Goal: Task Accomplishment & Management: Use online tool/utility

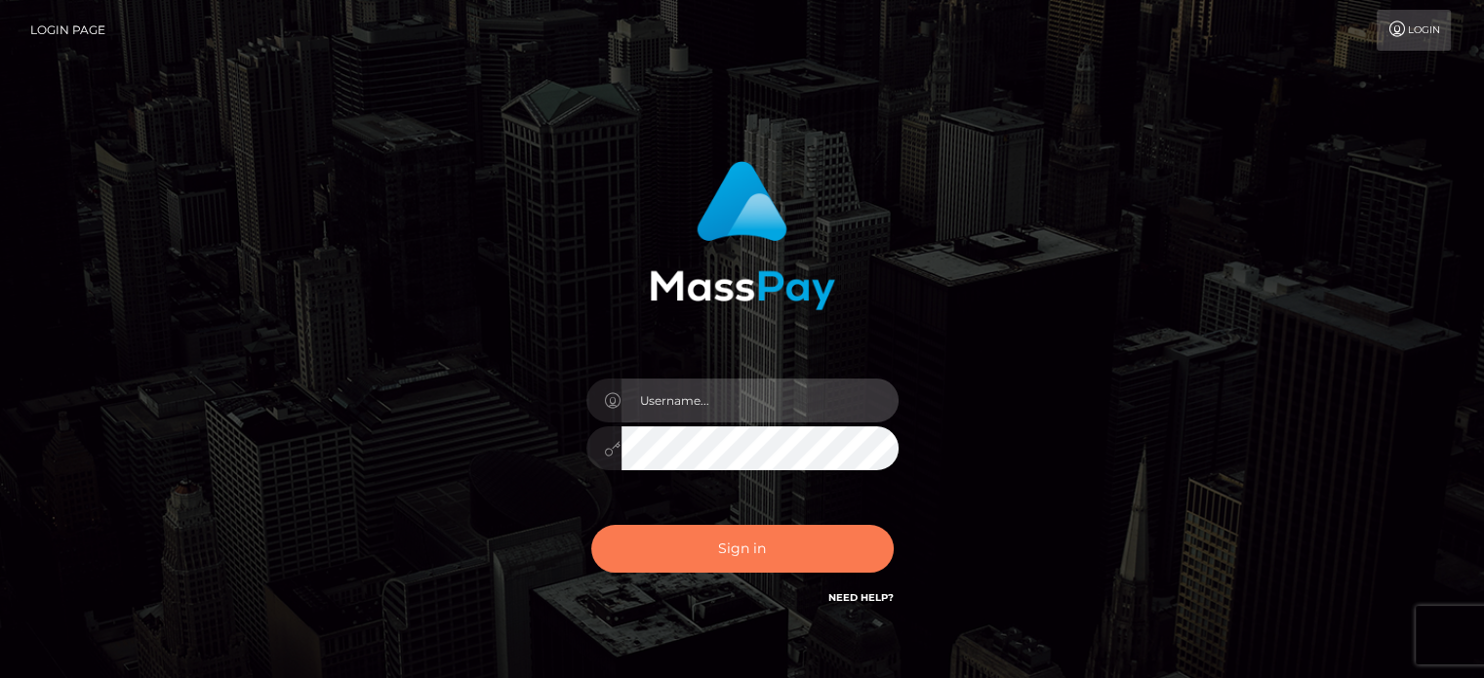
type input "kristy.ai"
click at [710, 558] on button "Sign in" at bounding box center [742, 549] width 303 height 48
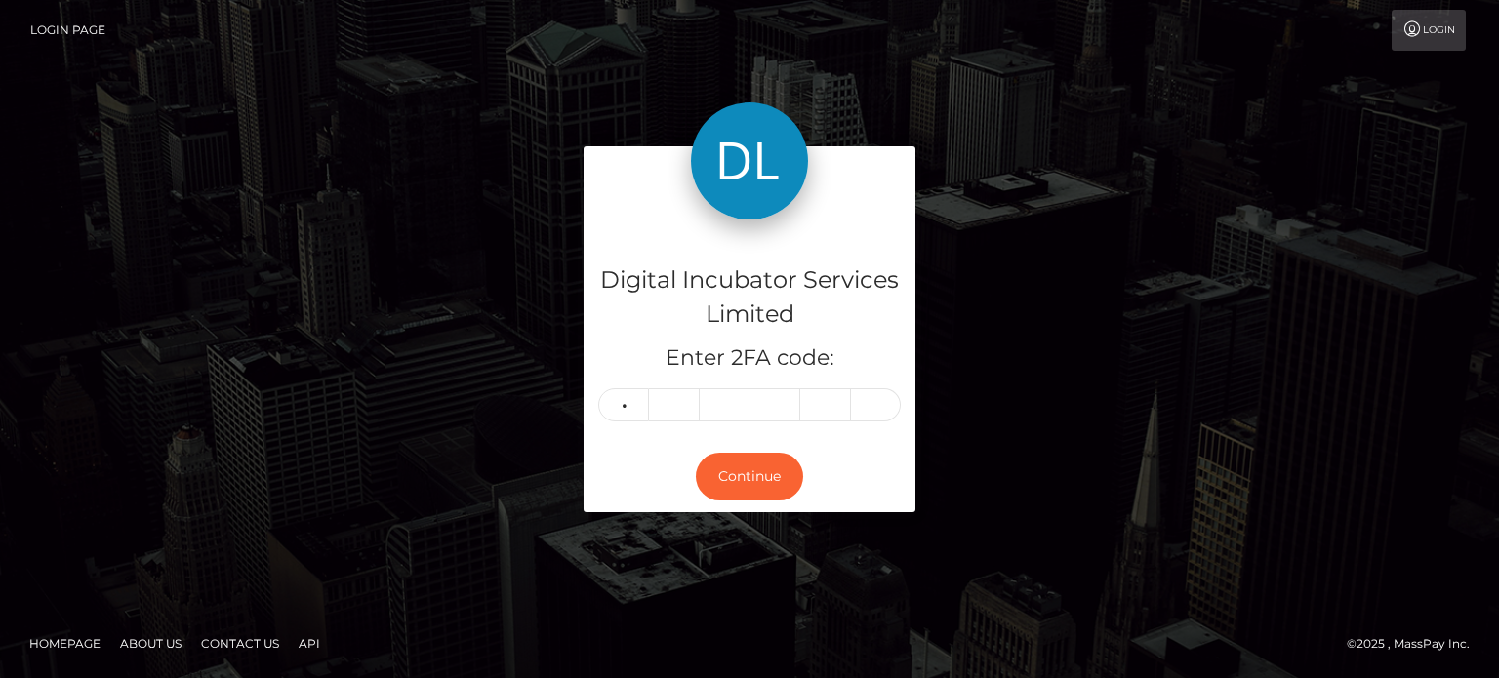
type input "3"
type input "8"
type input "2"
type input "4"
type input "8"
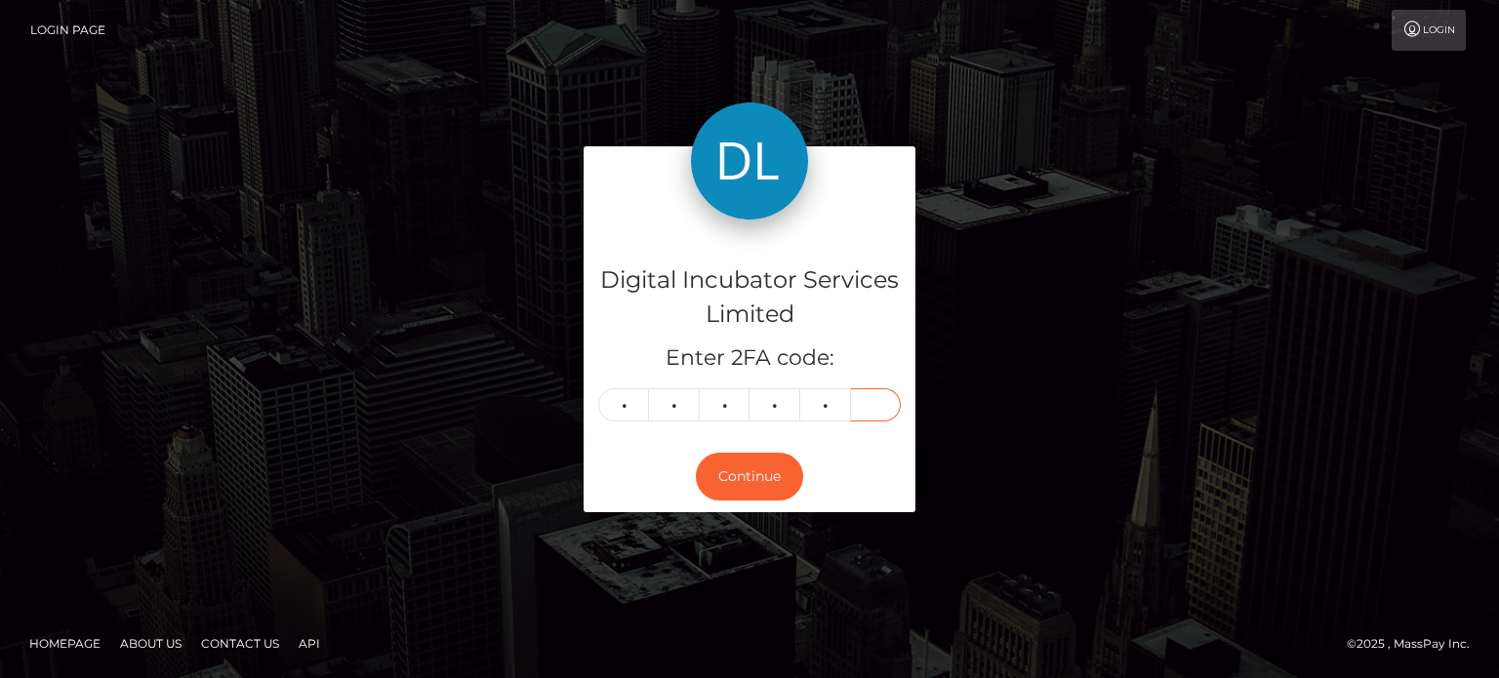
type input "4"
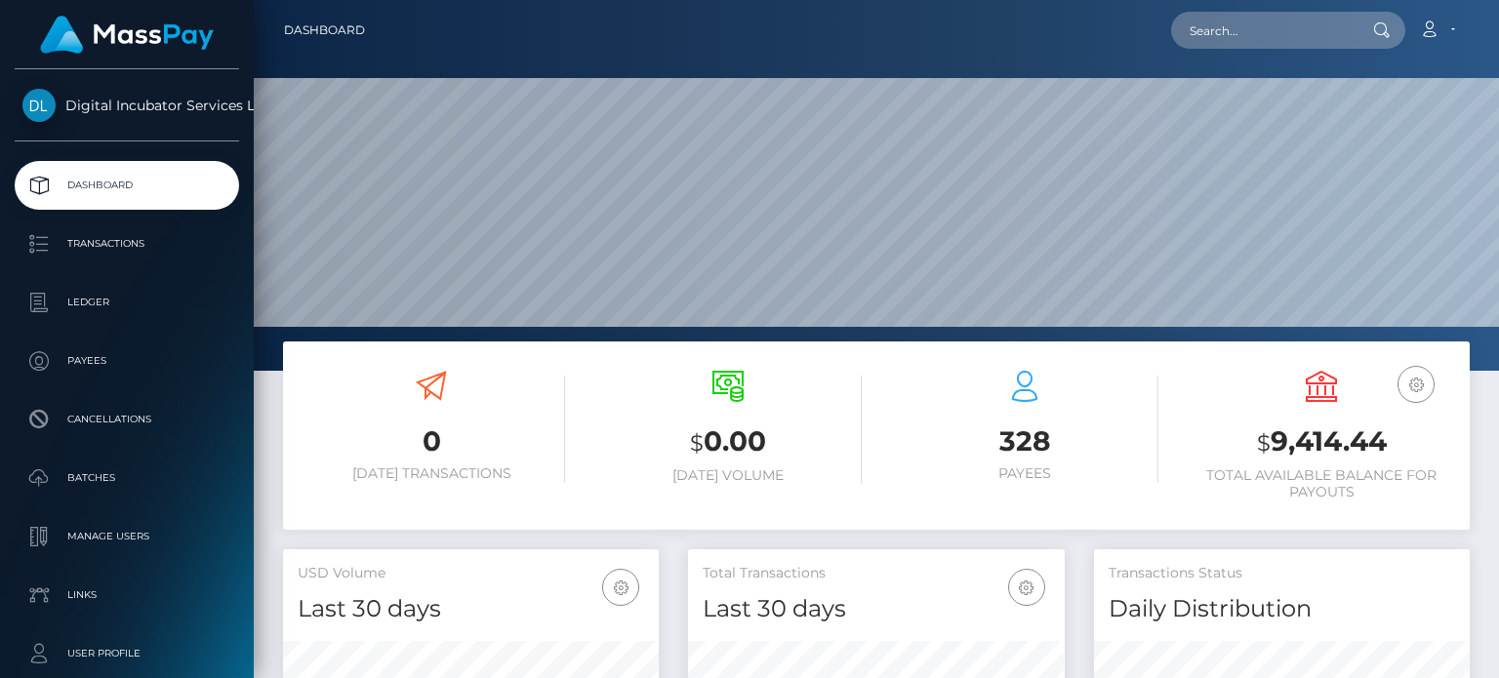
scroll to position [345, 375]
click at [1236, 36] on input "text" at bounding box center [1262, 30] width 183 height 37
type input "sonam"
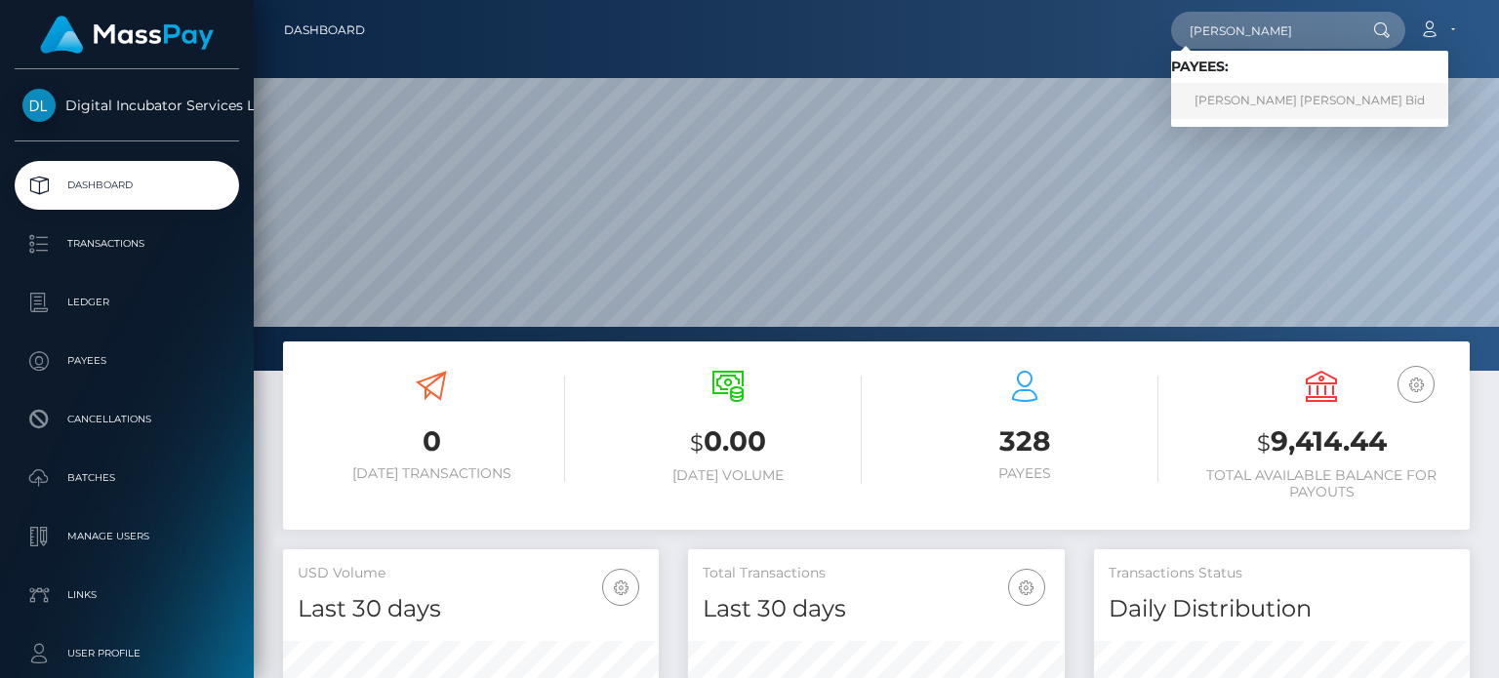
click at [1239, 92] on link "Sonam Pratik Bid" at bounding box center [1309, 101] width 277 height 36
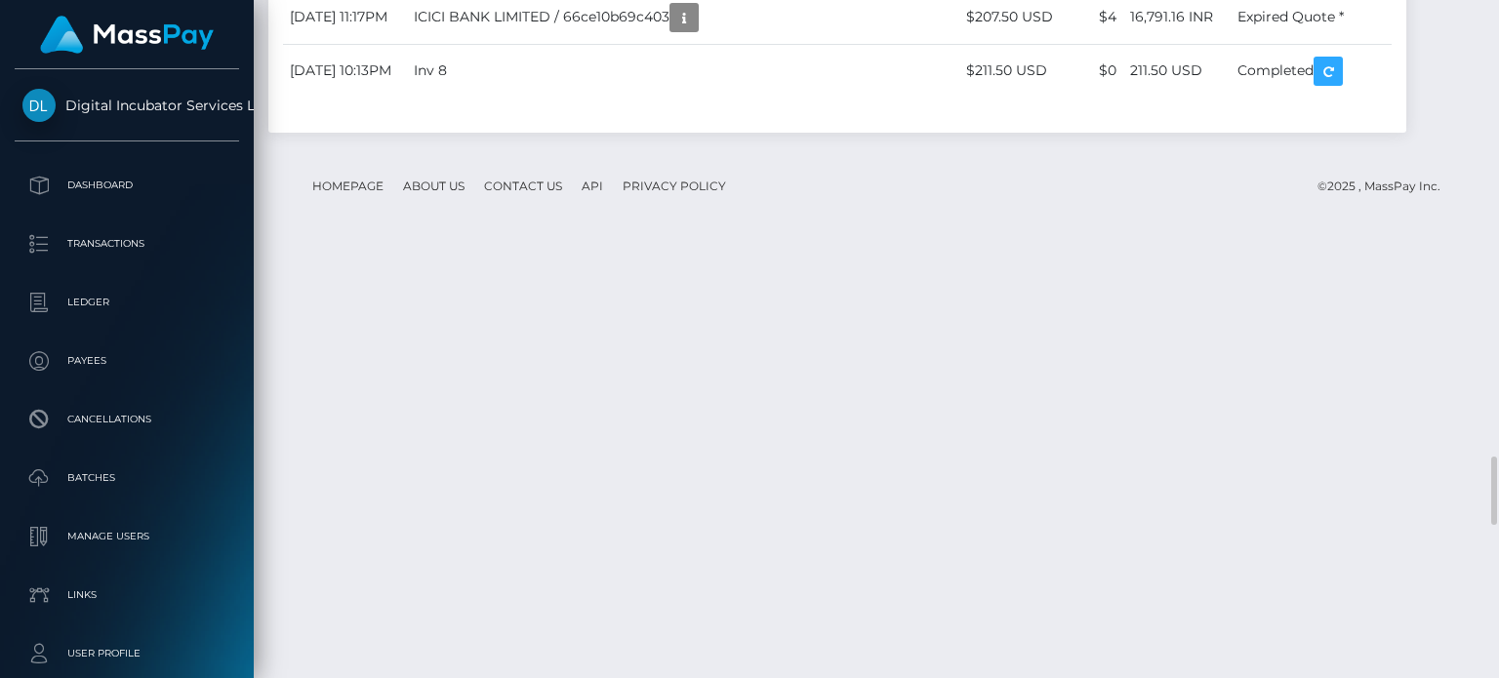
scroll to position [4684, 0]
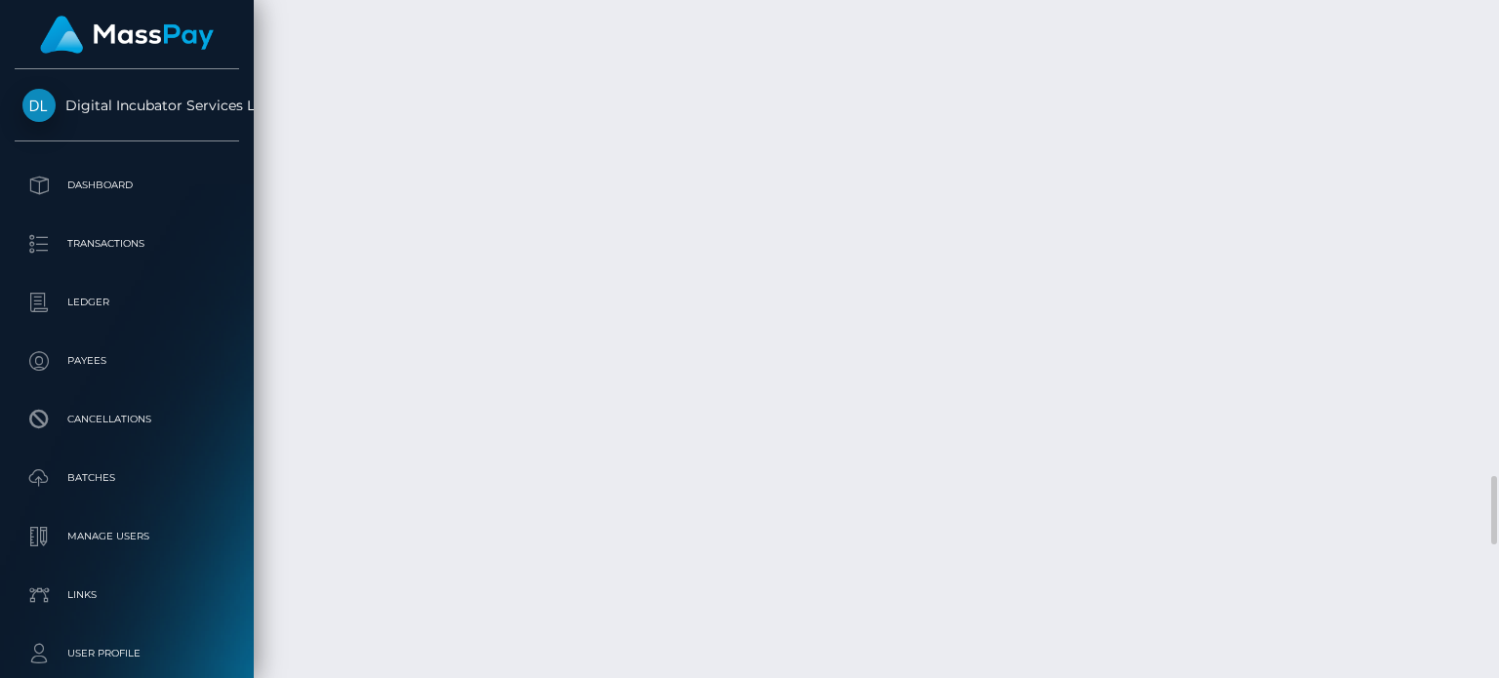
drag, startPoint x: 703, startPoint y: 335, endPoint x: 492, endPoint y: 343, distance: 211.0
copy td "Invoice #4 20250725 $144.00"
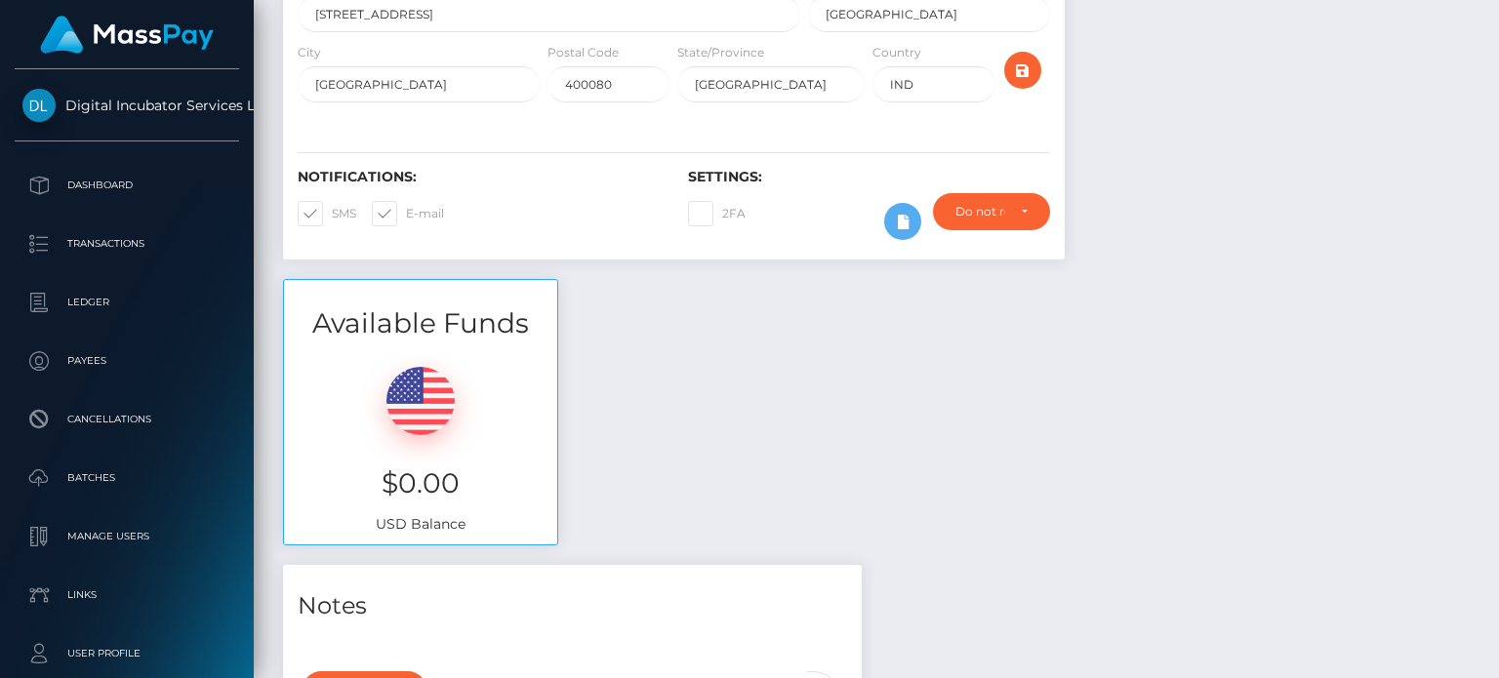
scroll to position [0, 0]
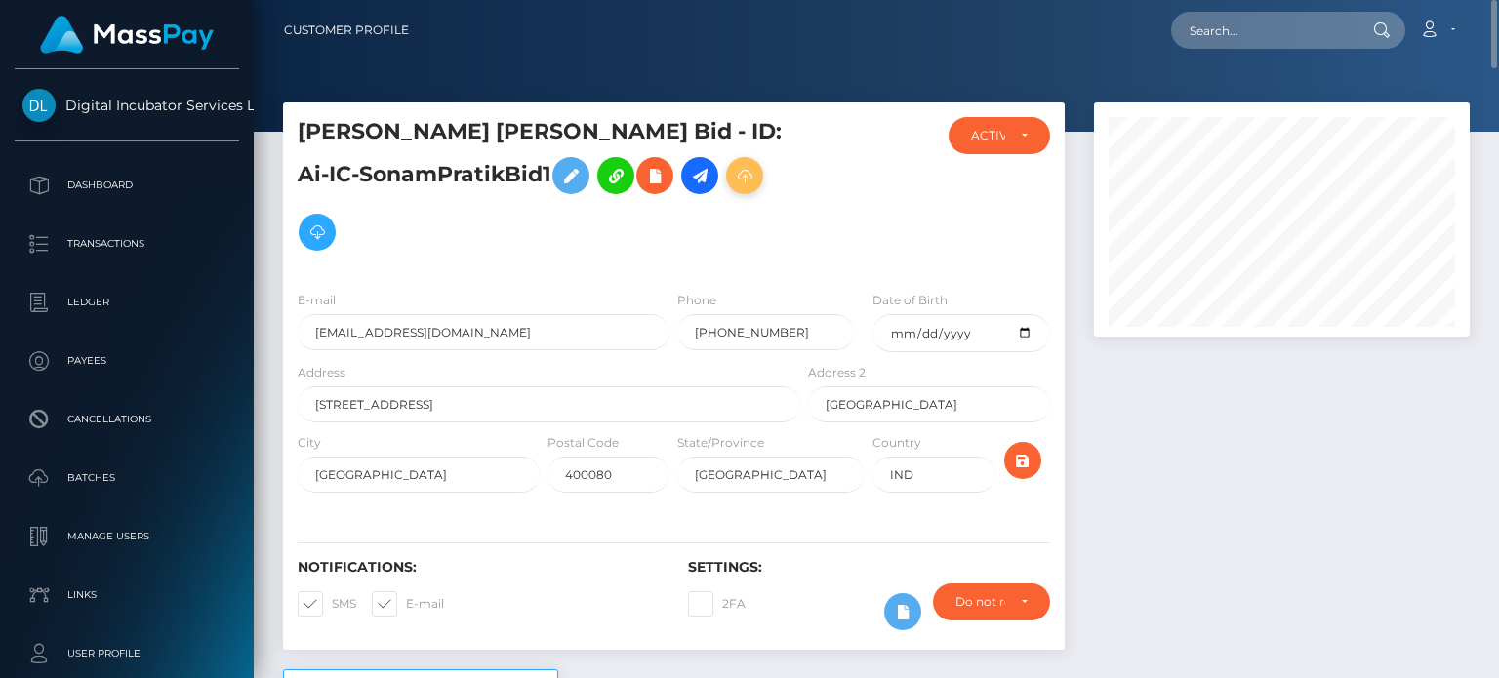
click at [733, 180] on icon at bounding box center [744, 176] width 23 height 24
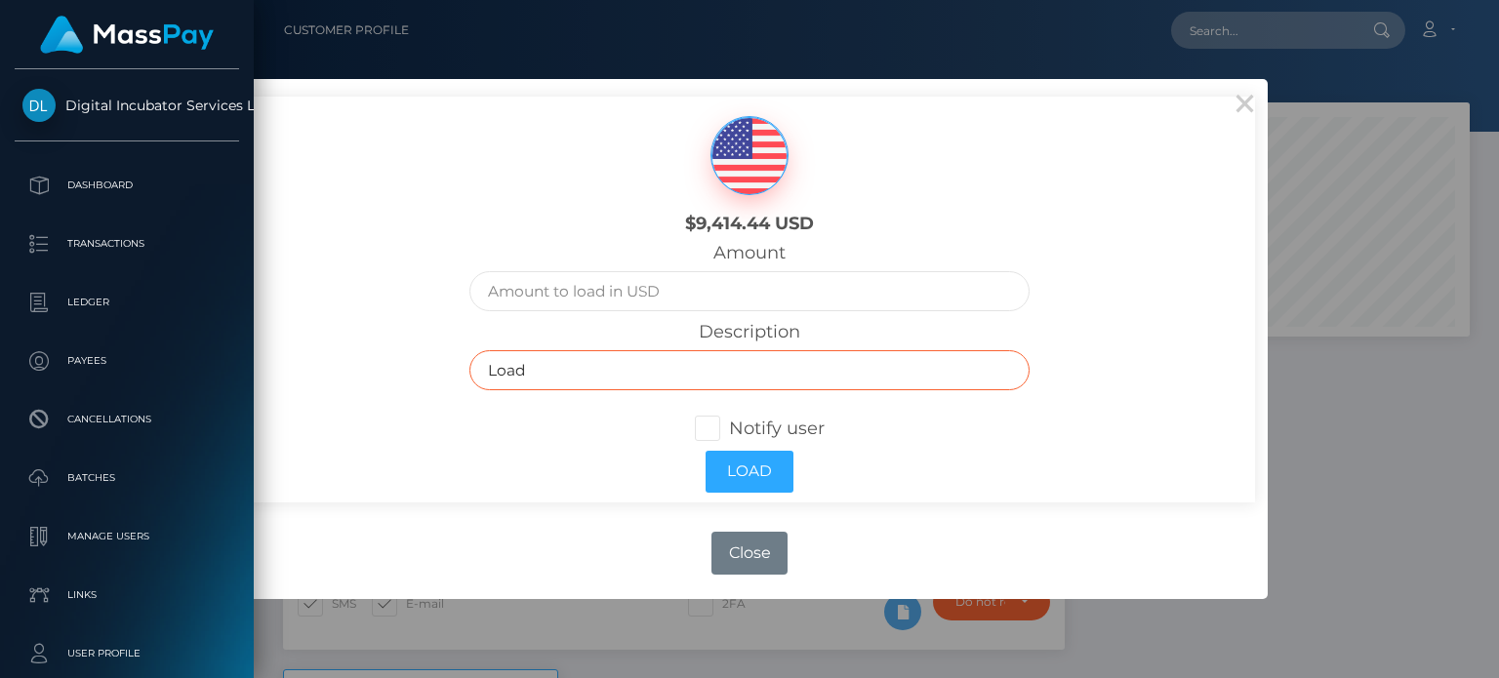
drag, startPoint x: 554, startPoint y: 363, endPoint x: 477, endPoint y: 373, distance: 77.7
click at [477, 373] on input "Load" at bounding box center [749, 370] width 560 height 40
paste input "Invoice #4 20250725 $144.00"
click at [636, 373] on input "Invoice #4 20250725 $144.00" at bounding box center [749, 370] width 560 height 40
click at [562, 374] on input "Invoice #4 20250825 $144.00" at bounding box center [749, 370] width 560 height 40
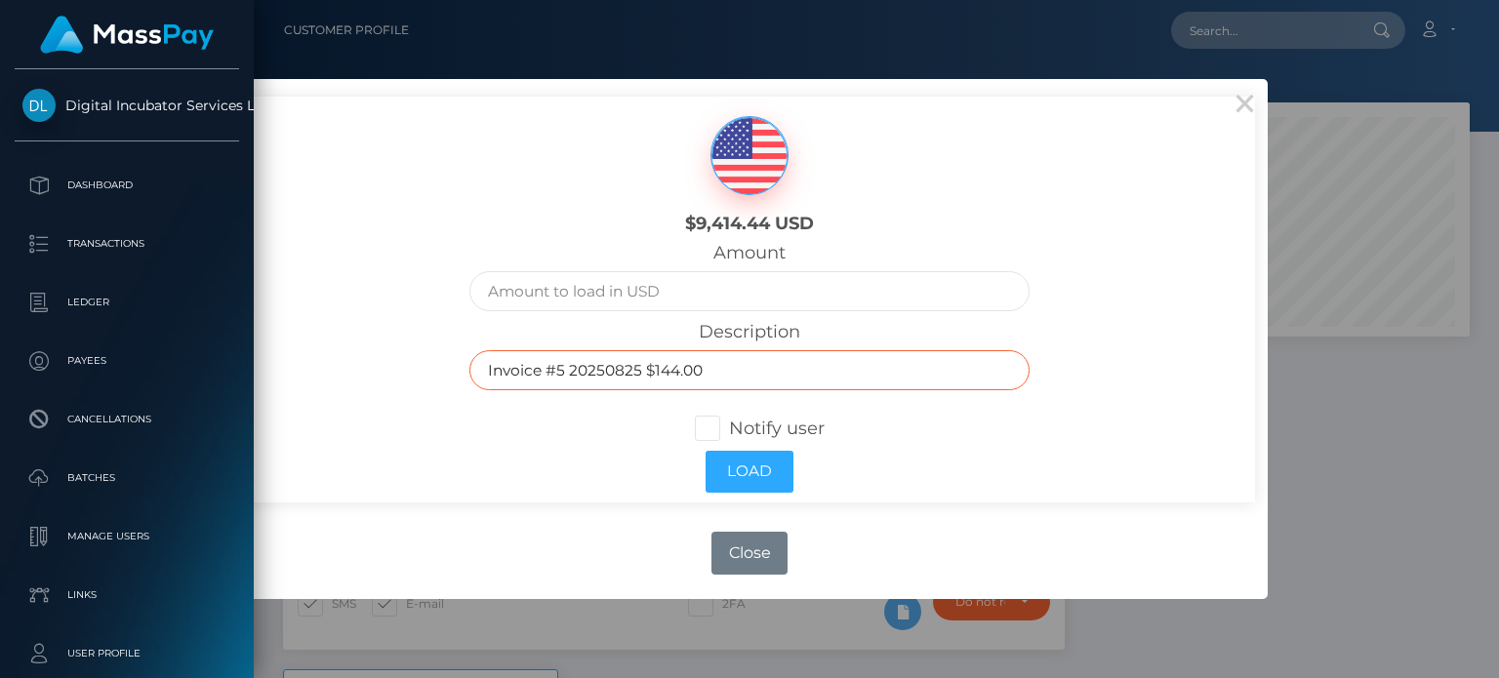
click at [677, 373] on input "Invoice #5 20250825 $144.00" at bounding box center [749, 370] width 560 height 40
type input "Invoice #5 20250825 $200.00"
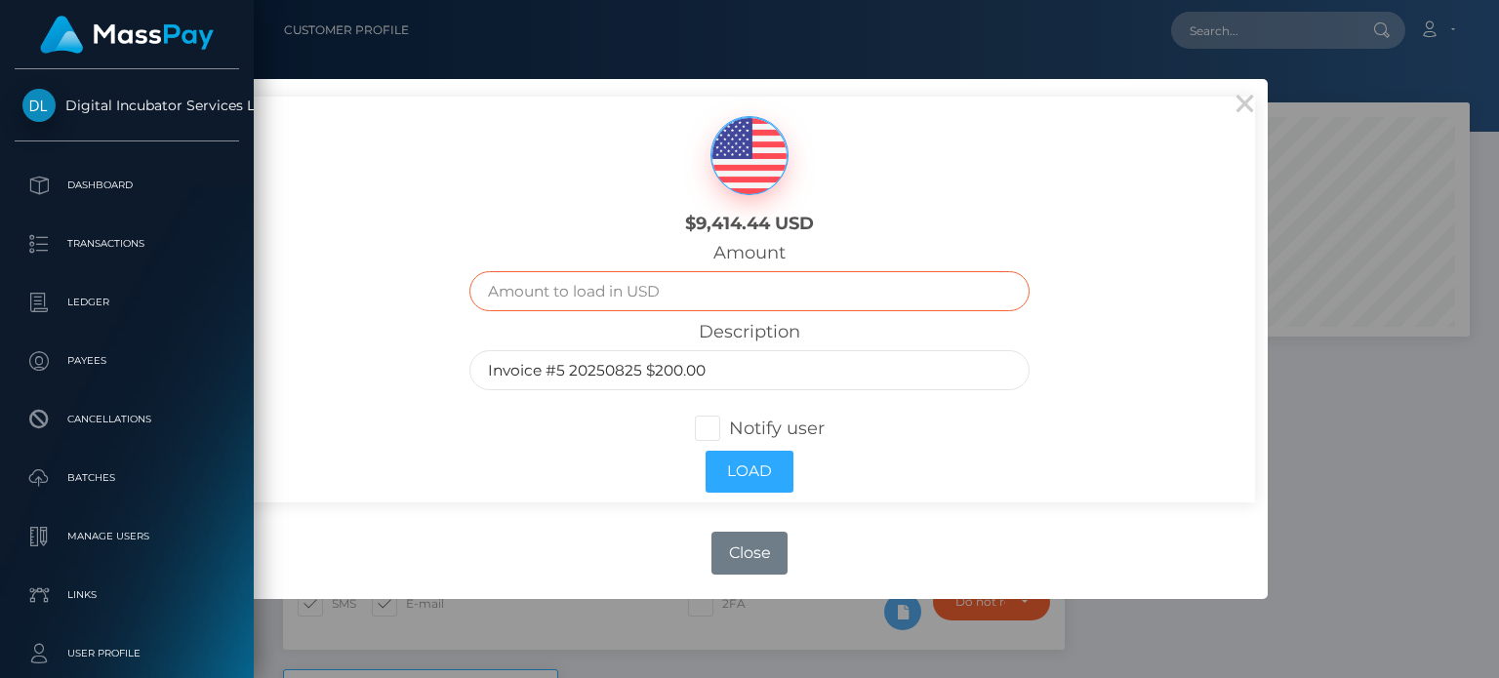
click at [643, 310] on input "text" at bounding box center [749, 291] width 560 height 40
click at [637, 282] on input "text" at bounding box center [749, 291] width 560 height 40
type input "200.00"
click at [1107, 240] on div "$9,414.44 USD" at bounding box center [750, 170] width 842 height 146
click at [729, 427] on span at bounding box center [729, 428] width 0 height 21
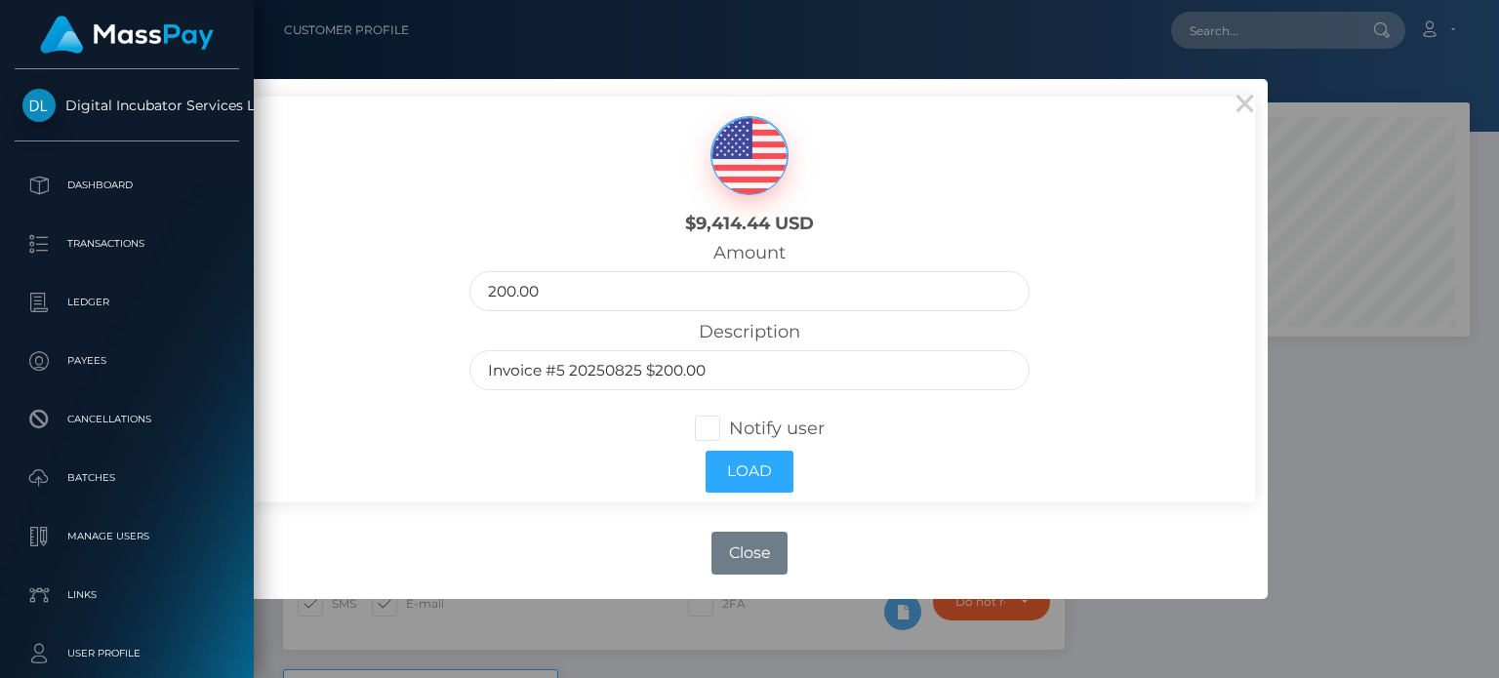
click at [717, 427] on input "Notify user" at bounding box center [715, 427] width 13 height 13
checkbox input "true"
click at [738, 477] on button "Load" at bounding box center [750, 472] width 88 height 42
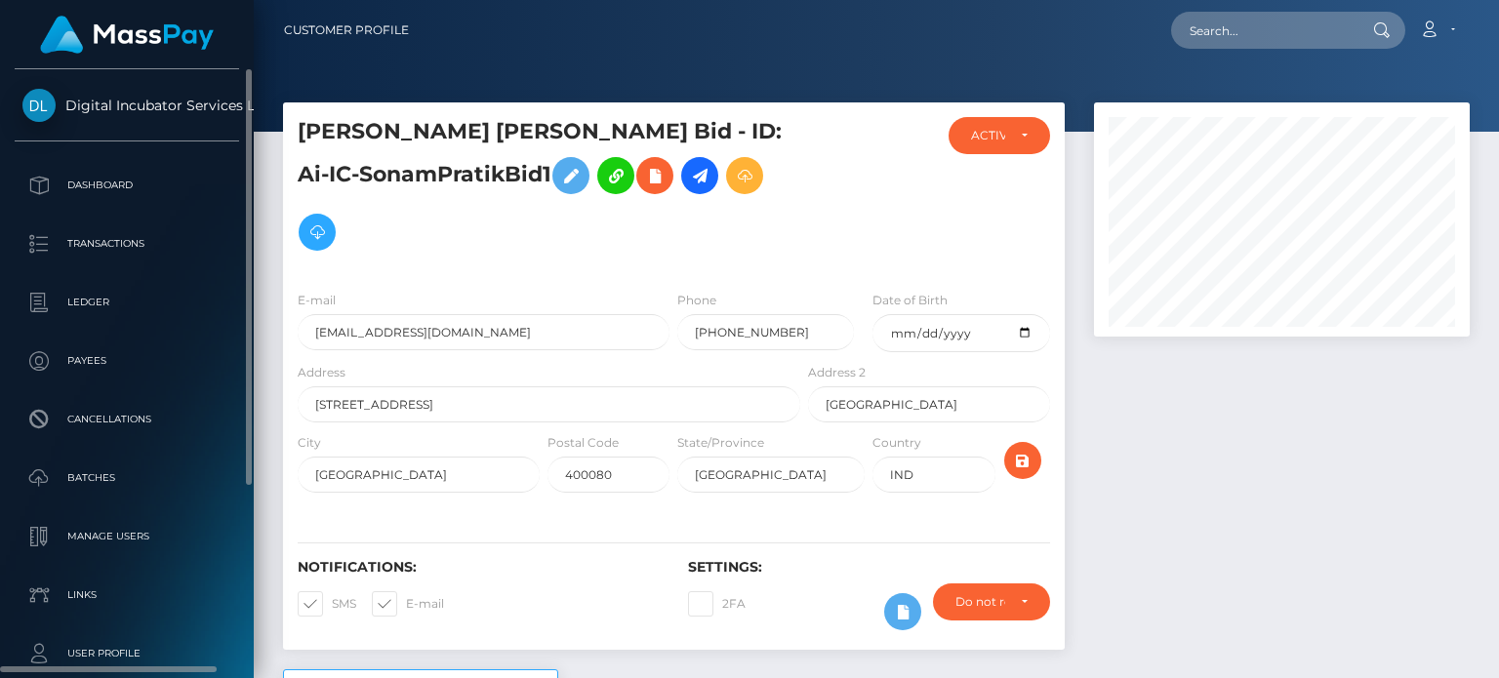
scroll to position [234, 375]
click at [101, 176] on p "Dashboard" at bounding box center [126, 185] width 209 height 29
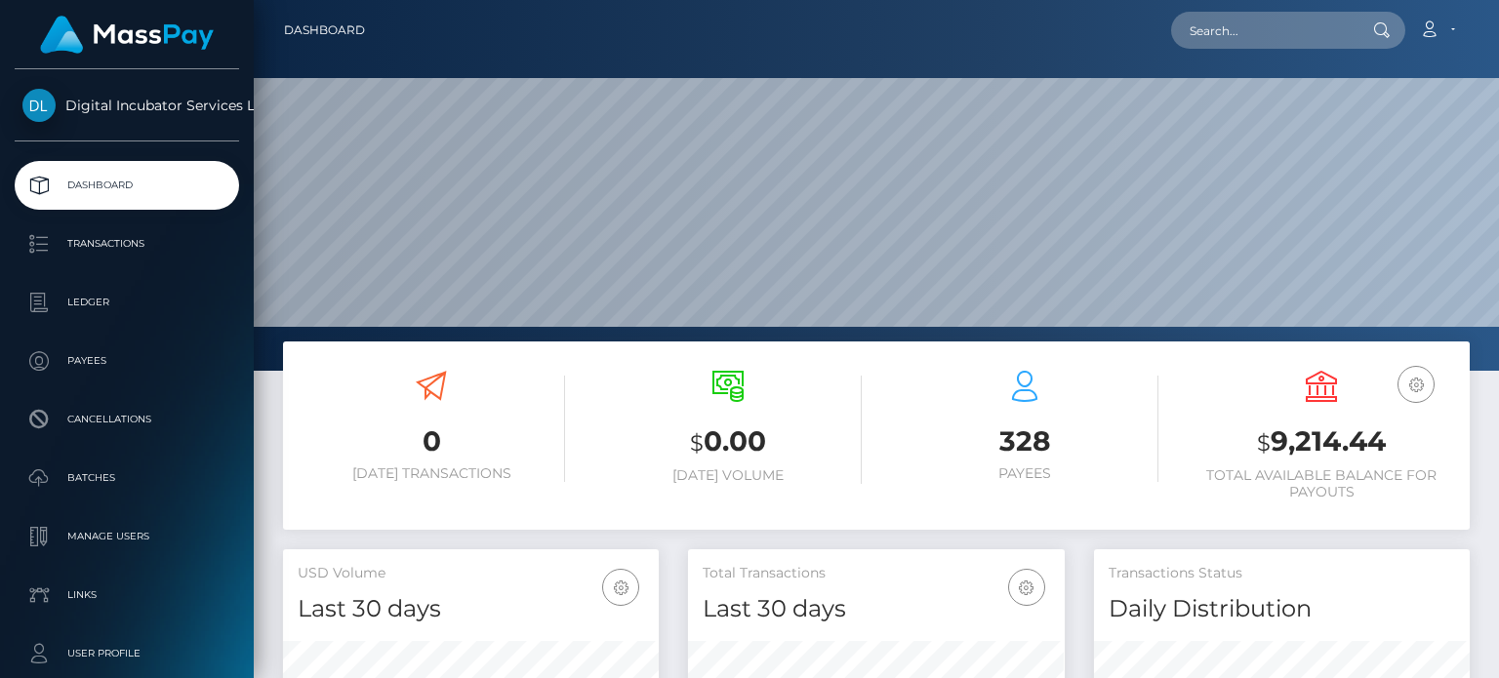
scroll to position [345, 375]
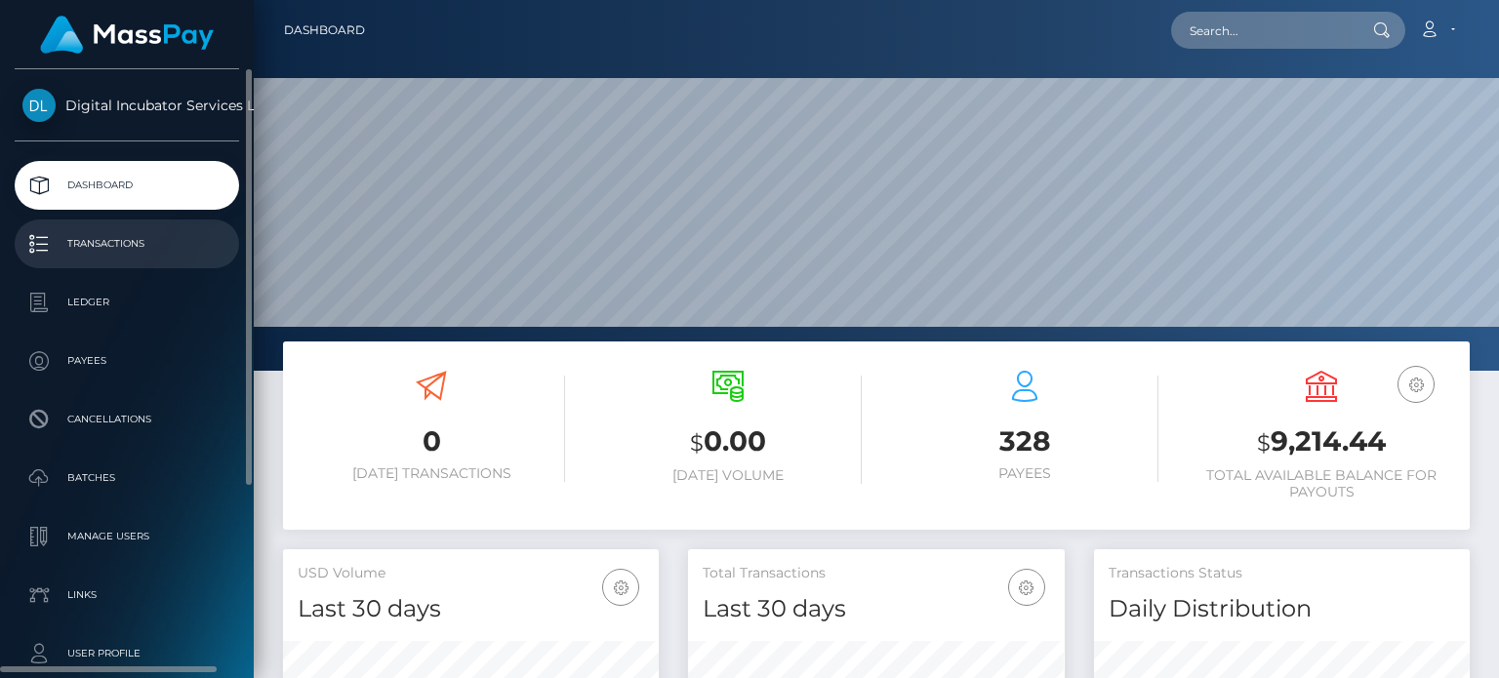
click at [107, 238] on p "Transactions" at bounding box center [126, 243] width 209 height 29
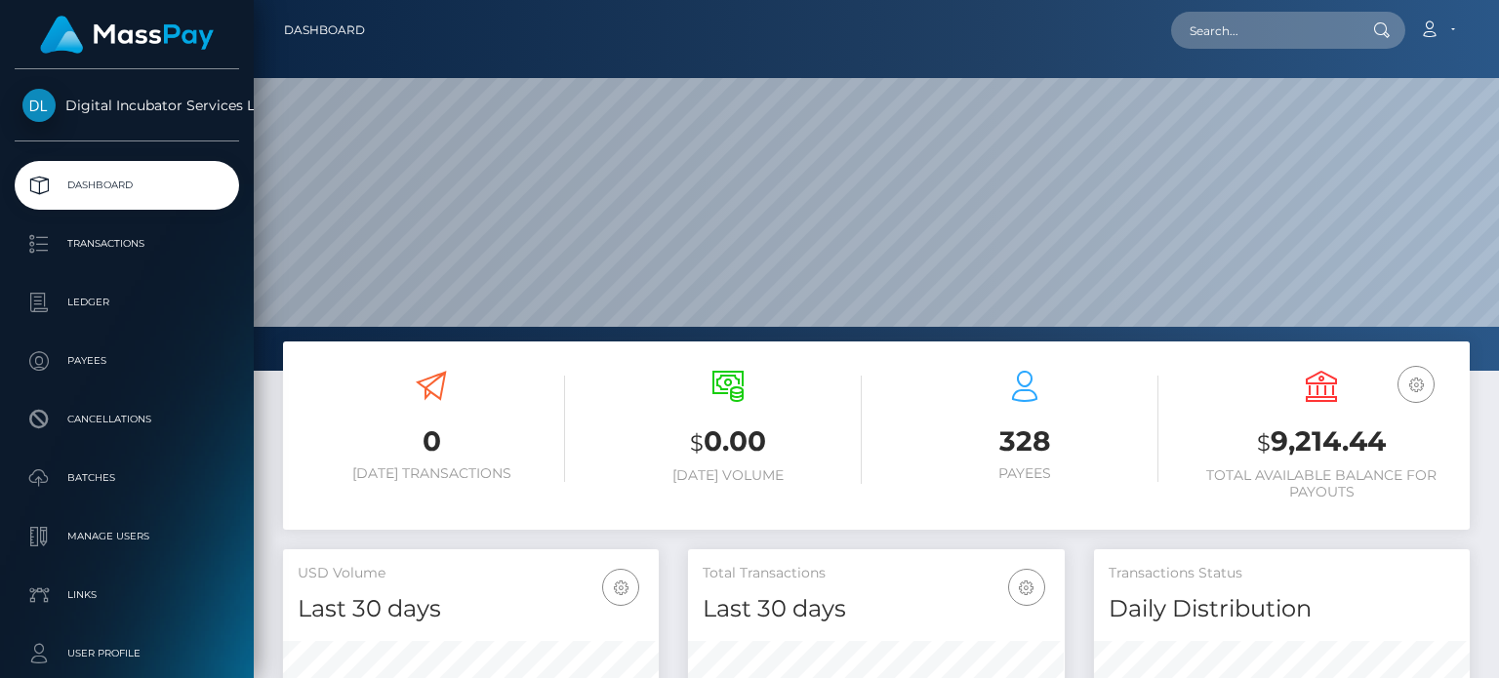
scroll to position [345, 375]
